Goal: Transaction & Acquisition: Book appointment/travel/reservation

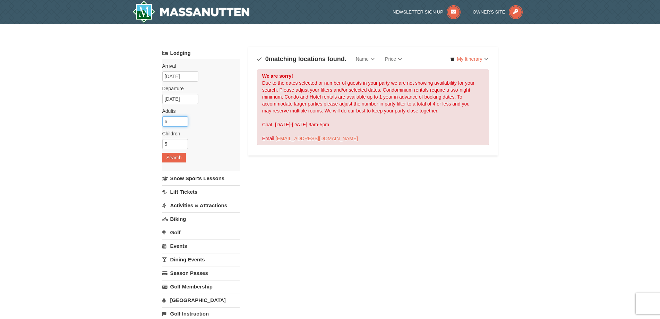
click at [181, 119] on input "6" at bounding box center [175, 121] width 26 height 10
click at [182, 123] on input "5" at bounding box center [175, 121] width 26 height 10
type input "4"
click at [182, 123] on input "4" at bounding box center [175, 121] width 26 height 10
click at [184, 146] on input "4" at bounding box center [175, 144] width 26 height 10
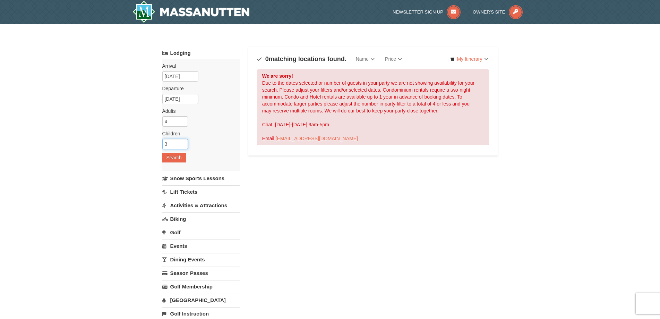
type input "3"
click at [184, 146] on input "3" at bounding box center [175, 144] width 26 height 10
click at [174, 155] on button "Search" at bounding box center [174, 158] width 24 height 10
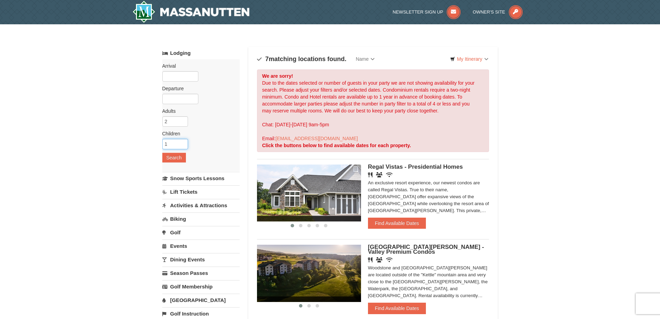
click at [182, 143] on input "1" at bounding box center [175, 144] width 26 height 10
click at [182, 143] on input "2" at bounding box center [175, 144] width 26 height 10
type input "3"
click at [182, 143] on input "3" at bounding box center [175, 144] width 26 height 10
click at [174, 160] on button "Search" at bounding box center [174, 158] width 24 height 10
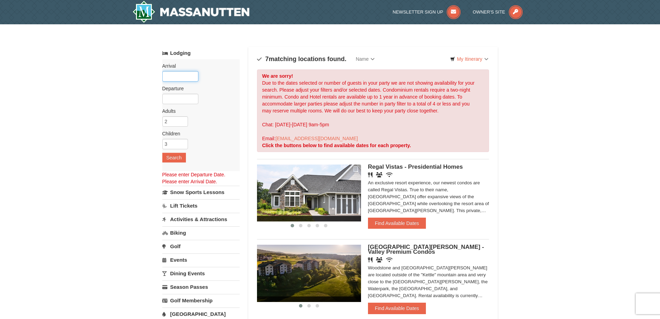
click at [173, 77] on input "text" at bounding box center [180, 76] width 36 height 10
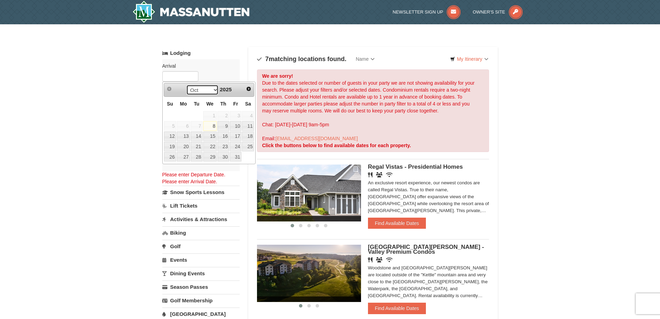
click at [212, 89] on select "Oct Nov Dec" at bounding box center [202, 90] width 32 height 10
click at [212, 90] on select "Oct Nov Dec" at bounding box center [202, 90] width 32 height 10
click at [249, 88] on span "Next" at bounding box center [249, 89] width 6 height 6
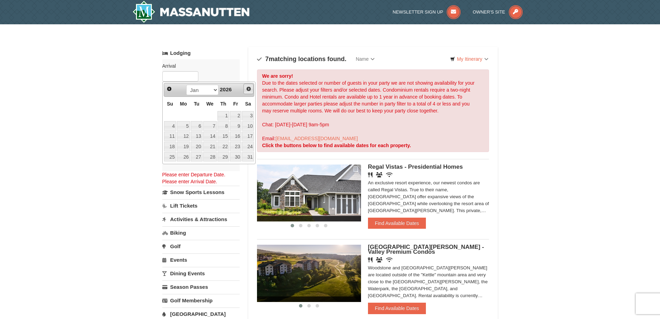
click at [249, 87] on span "Next" at bounding box center [249, 89] width 6 height 6
click at [248, 87] on span "Next" at bounding box center [249, 89] width 6 height 6
click at [210, 125] on link "8" at bounding box center [210, 126] width 14 height 10
type input "04/08/2026"
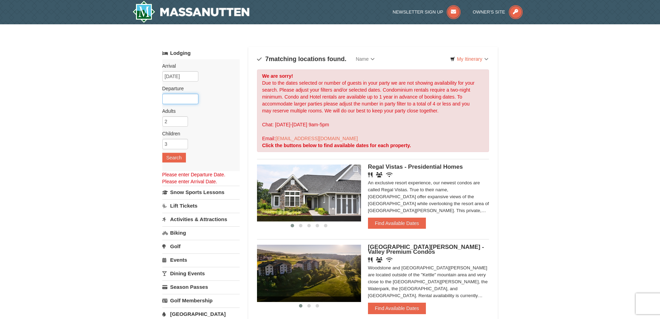
click at [177, 96] on input "text" at bounding box center [180, 99] width 36 height 10
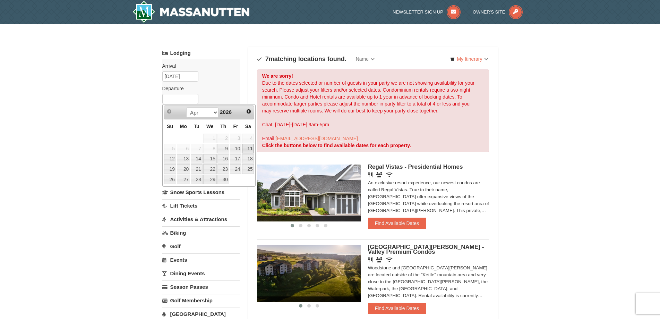
click at [245, 150] on link "11" at bounding box center [248, 149] width 12 height 10
type input "04/11/2026"
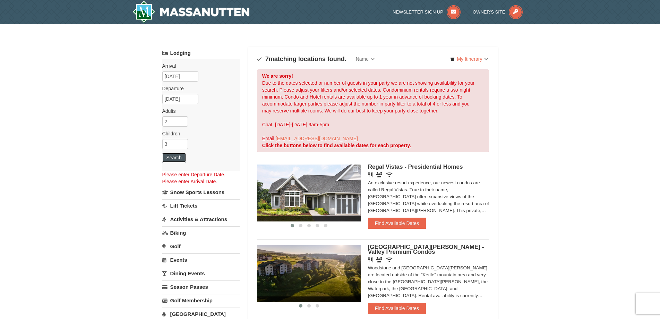
click at [178, 158] on button "Search" at bounding box center [174, 158] width 24 height 10
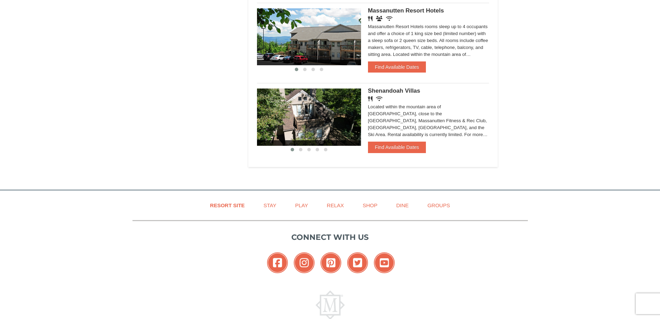
scroll to position [555, 0]
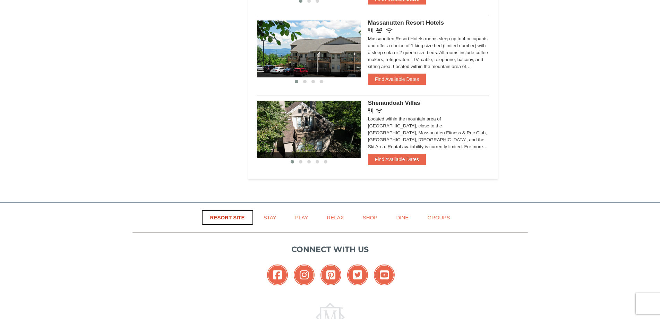
click at [228, 216] on link "Resort Site" at bounding box center [228, 218] width 52 height 16
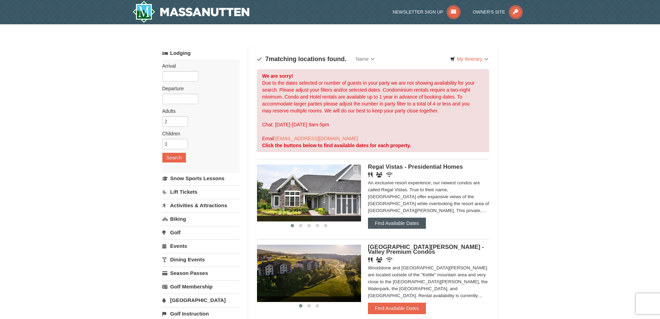
click at [394, 221] on button "Find Available Dates" at bounding box center [397, 223] width 58 height 11
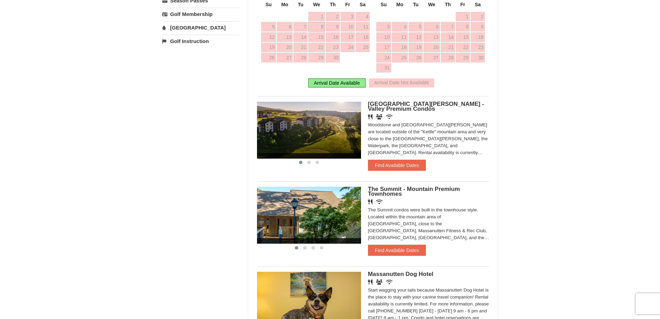
scroll to position [312, 0]
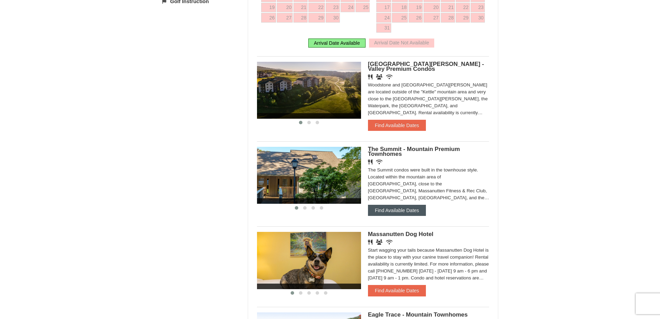
click at [390, 212] on button "Find Available Dates" at bounding box center [397, 210] width 58 height 11
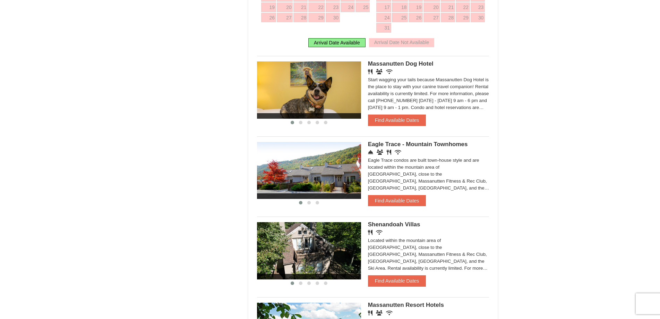
scroll to position [486, 0]
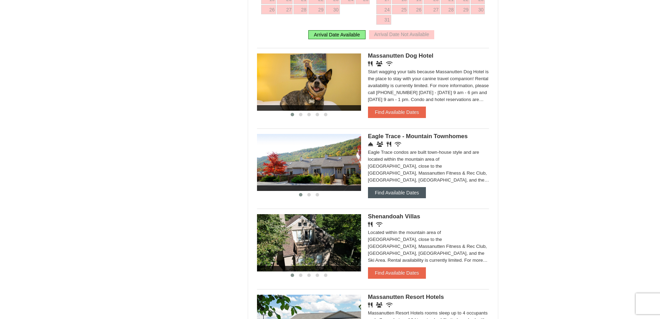
click at [382, 195] on button "Find Available Dates" at bounding box center [397, 192] width 58 height 11
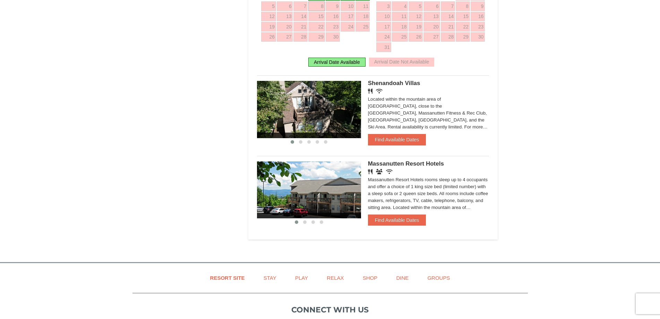
scroll to position [624, 0]
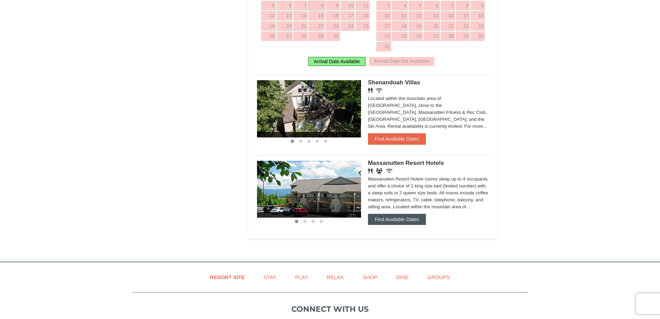
click at [394, 219] on button "Find Available Dates" at bounding box center [397, 219] width 58 height 11
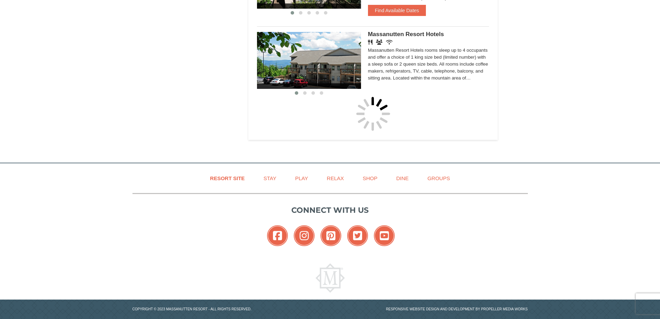
scroll to position [624, 0]
